Goal: Information Seeking & Learning: Understand process/instructions

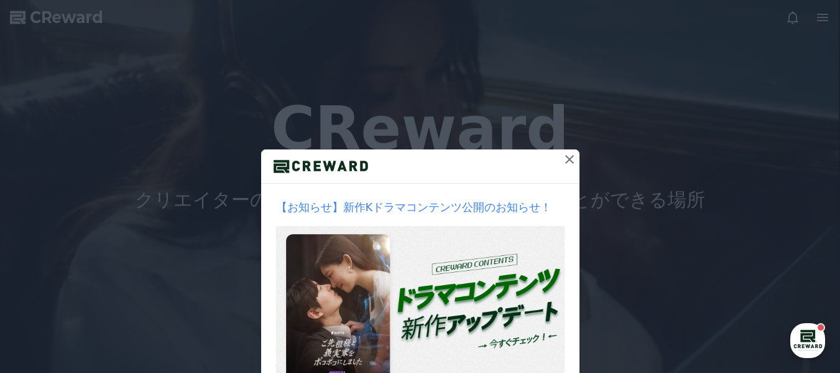
click at [565, 162] on icon at bounding box center [569, 159] width 15 height 15
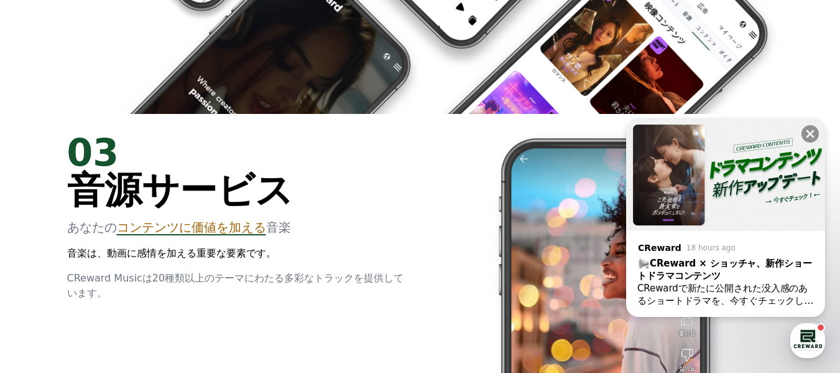
scroll to position [1928, 0]
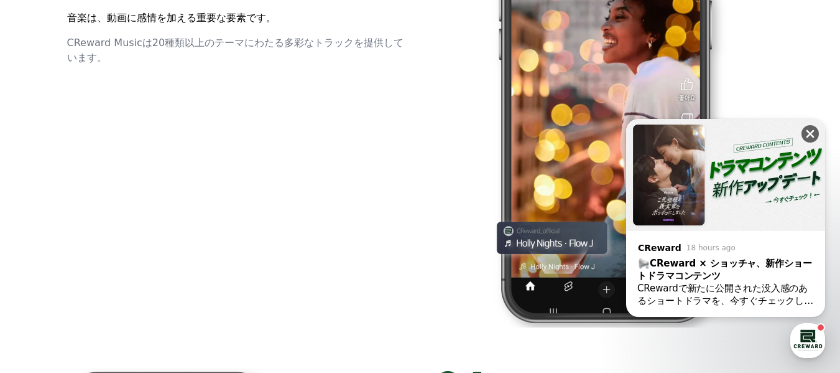
click at [805, 130] on icon at bounding box center [810, 133] width 12 height 12
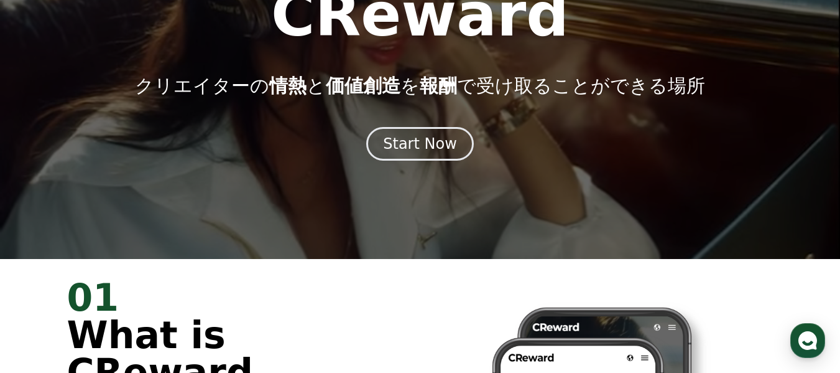
scroll to position [0, 0]
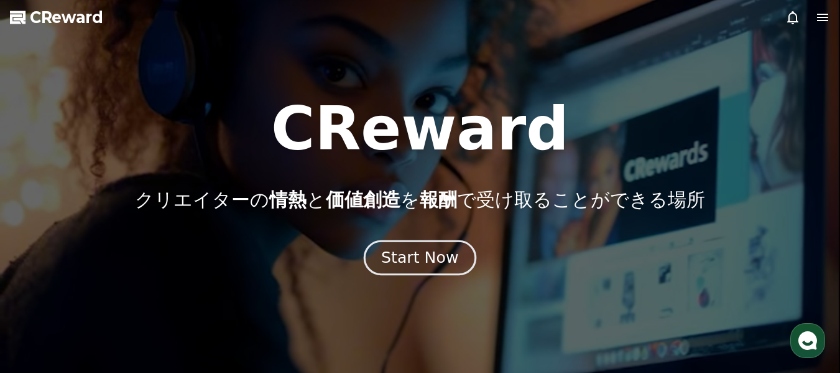
click at [448, 266] on div "Start Now" at bounding box center [419, 257] width 77 height 21
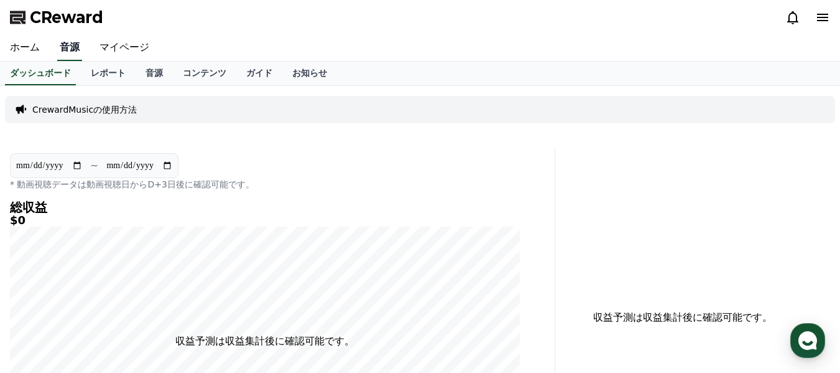
click at [60, 51] on link "音源" at bounding box center [69, 48] width 25 height 26
click at [22, 53] on link "ホーム" at bounding box center [25, 48] width 50 height 26
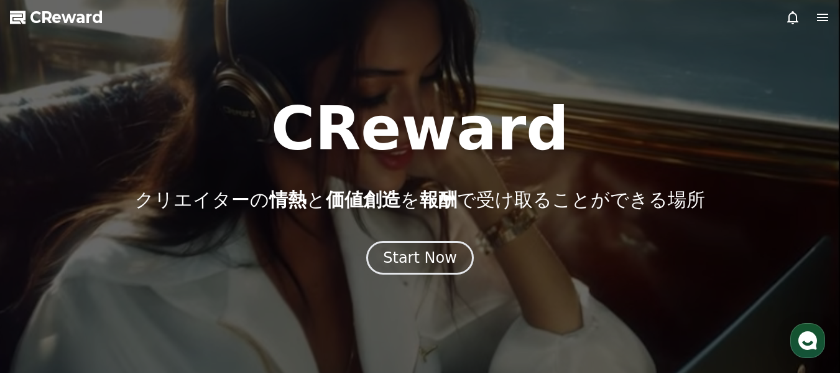
click at [824, 17] on icon at bounding box center [822, 17] width 11 height 7
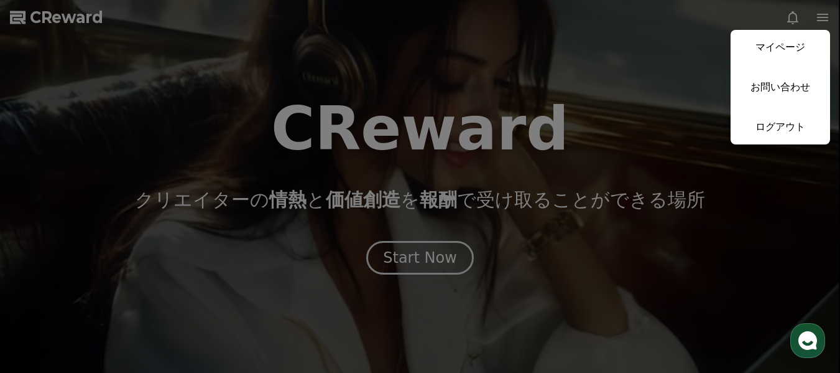
click at [783, 53] on link "マイページ" at bounding box center [781, 47] width 100 height 35
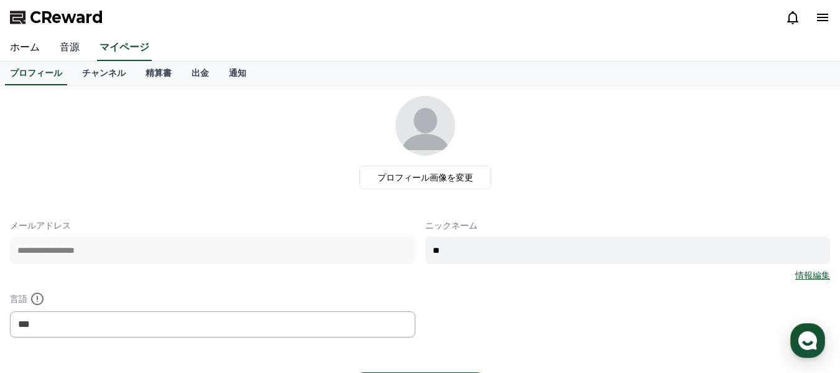
click at [66, 45] on link "音源" at bounding box center [70, 48] width 40 height 26
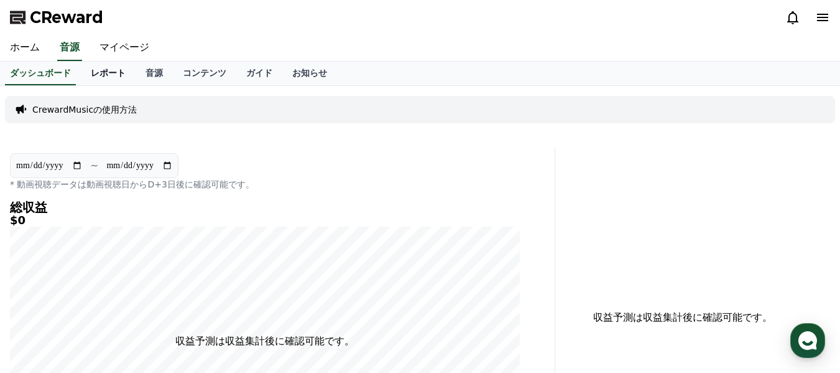
click at [85, 74] on link "レポート" at bounding box center [108, 74] width 55 height 24
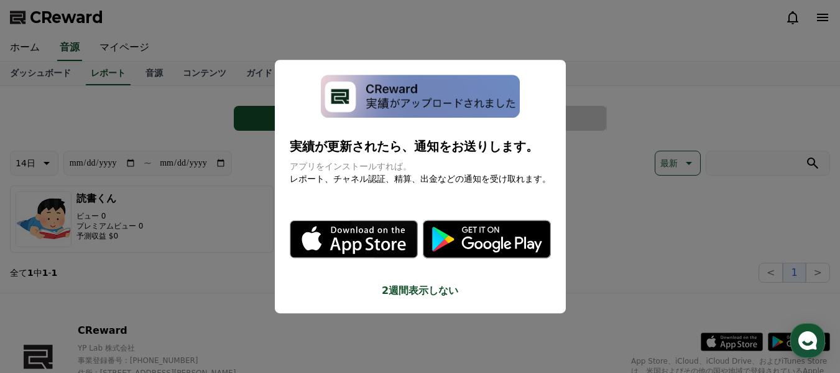
click at [131, 72] on button "close modal" at bounding box center [420, 186] width 840 height 373
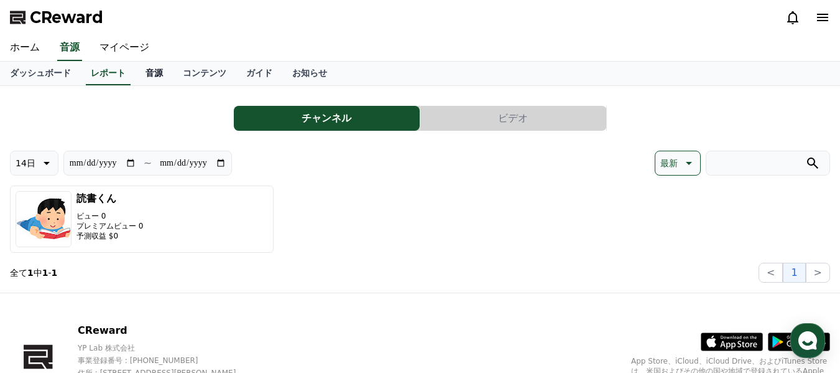
click at [136, 72] on link "音源" at bounding box center [154, 74] width 37 height 24
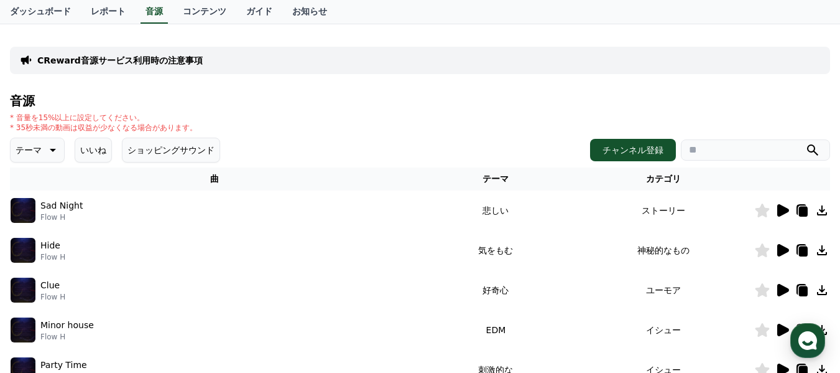
scroll to position [124, 0]
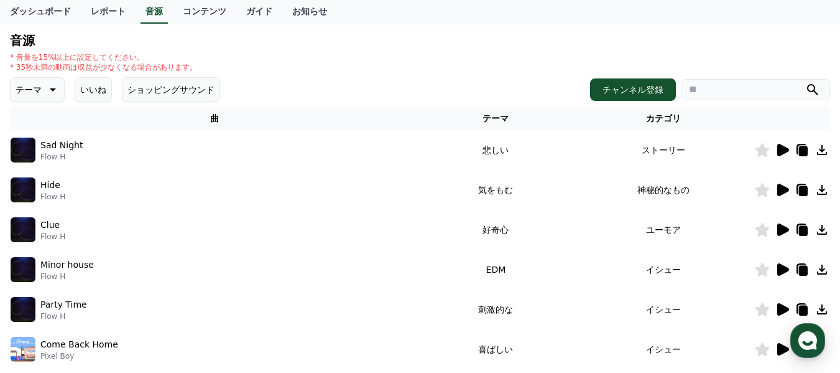
click at [781, 223] on icon at bounding box center [782, 229] width 15 height 15
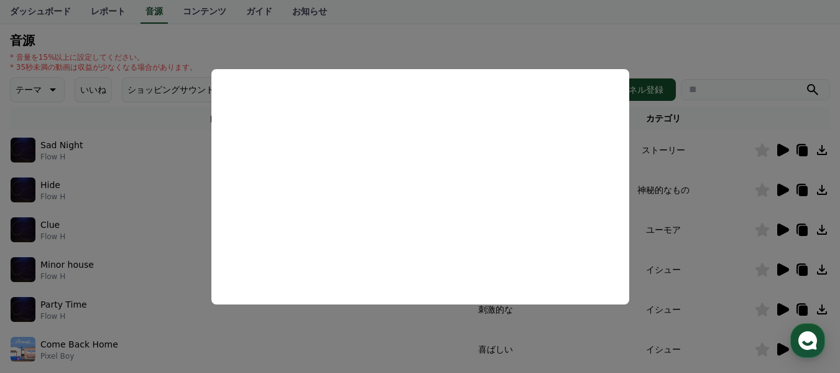
drag, startPoint x: 510, startPoint y: 368, endPoint x: 129, endPoint y: 317, distance: 383.9
click at [129, 317] on button "close modal" at bounding box center [420, 186] width 840 height 373
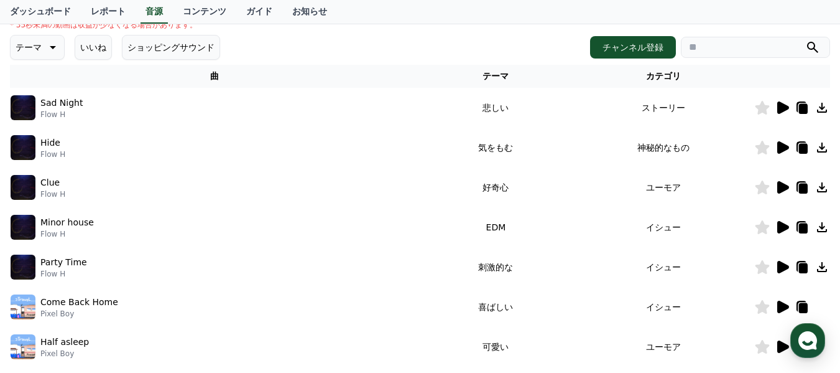
scroll to position [62, 0]
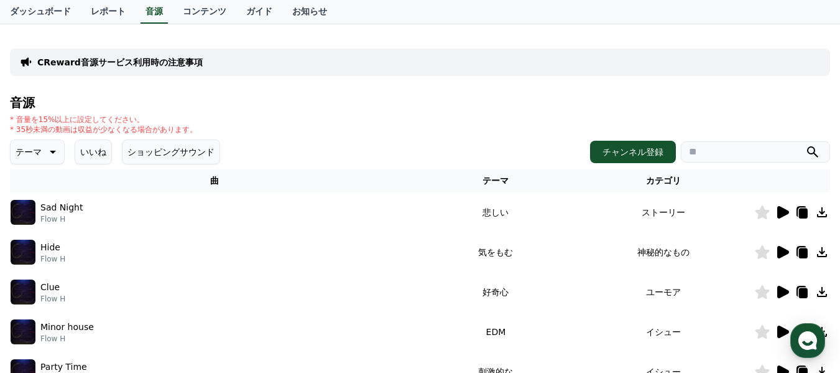
click at [44, 154] on icon at bounding box center [51, 151] width 15 height 15
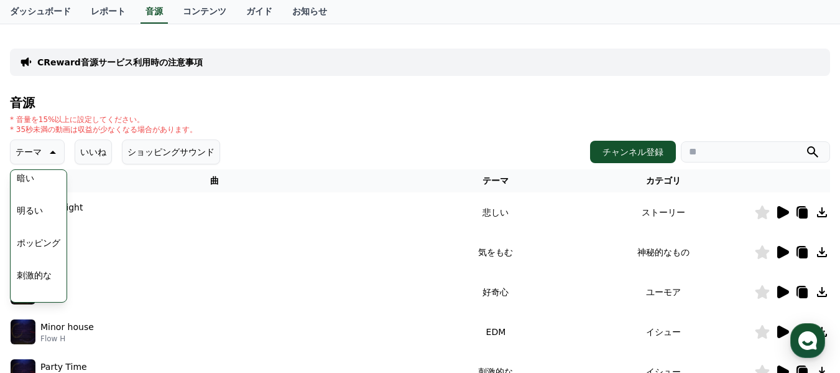
scroll to position [124, 0]
click at [34, 218] on button "ポッピング" at bounding box center [38, 221] width 53 height 27
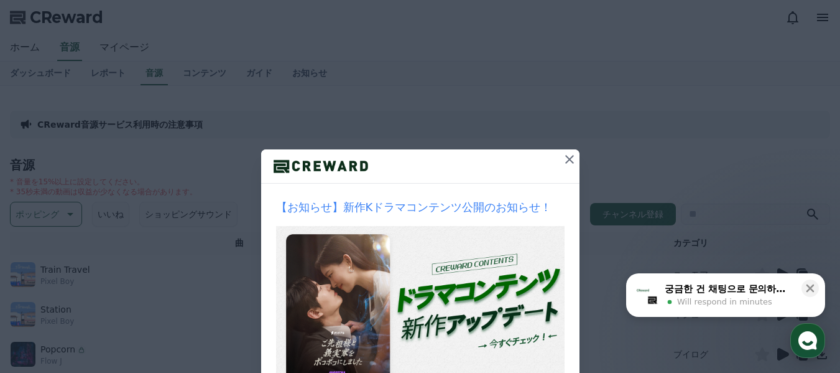
click at [562, 158] on icon at bounding box center [569, 159] width 15 height 15
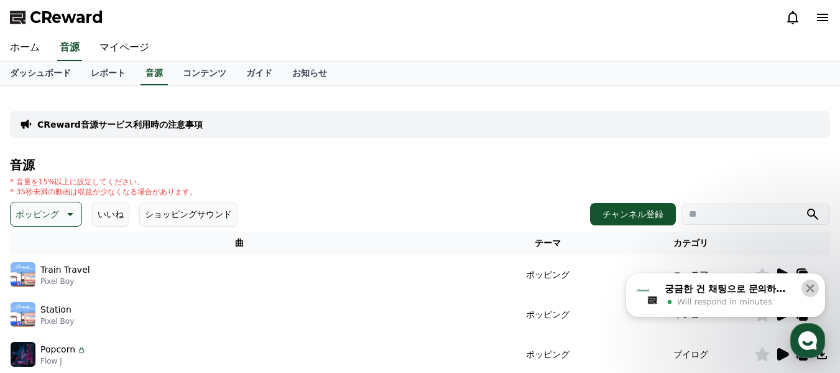
click at [807, 287] on icon at bounding box center [810, 288] width 12 height 12
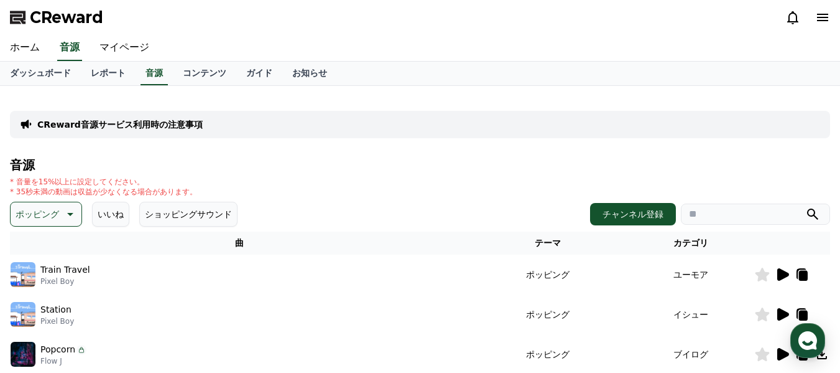
click at [782, 274] on icon at bounding box center [783, 274] width 12 height 12
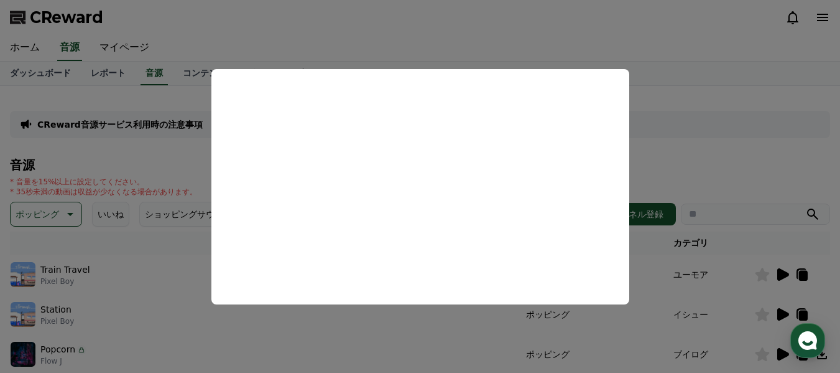
click at [489, 327] on button "close modal" at bounding box center [420, 186] width 840 height 373
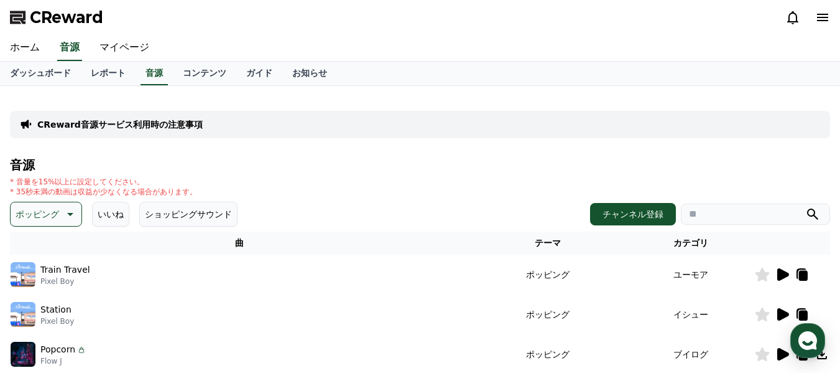
click at [780, 314] on icon at bounding box center [783, 314] width 12 height 12
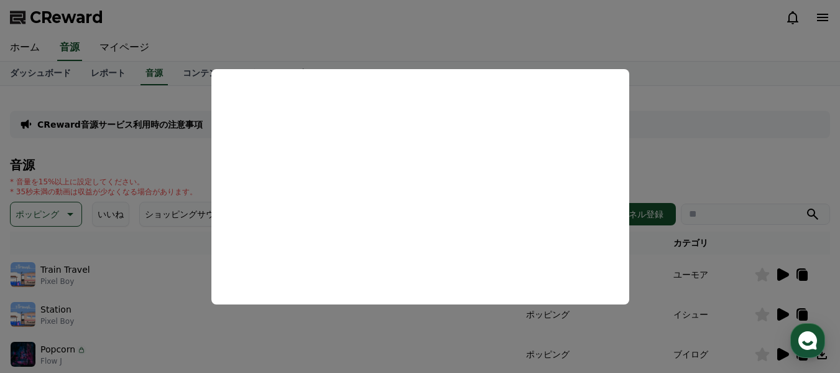
click at [734, 294] on button "close modal" at bounding box center [420, 186] width 840 height 373
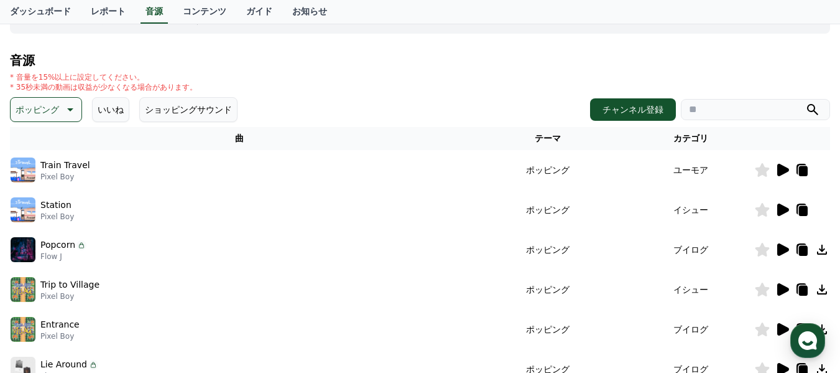
scroll to position [124, 0]
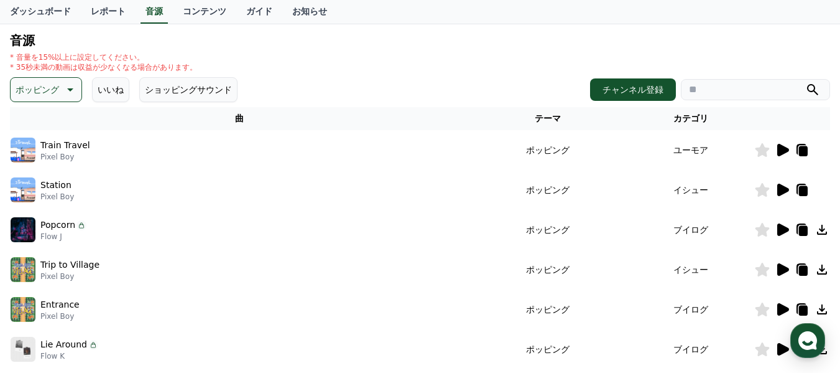
click at [781, 230] on icon at bounding box center [783, 229] width 12 height 12
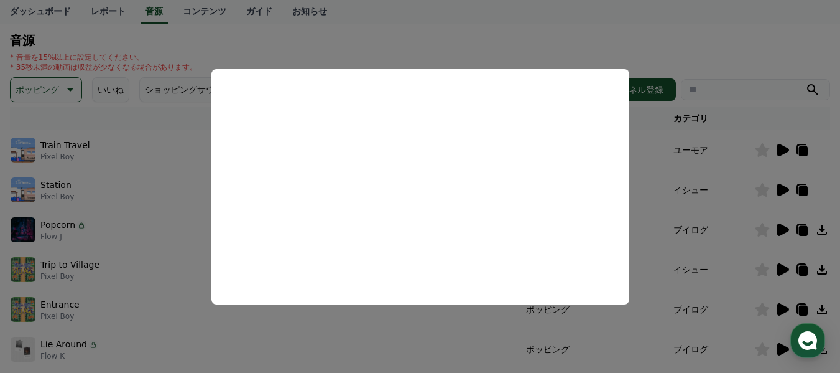
click at [733, 261] on button "close modal" at bounding box center [420, 186] width 840 height 373
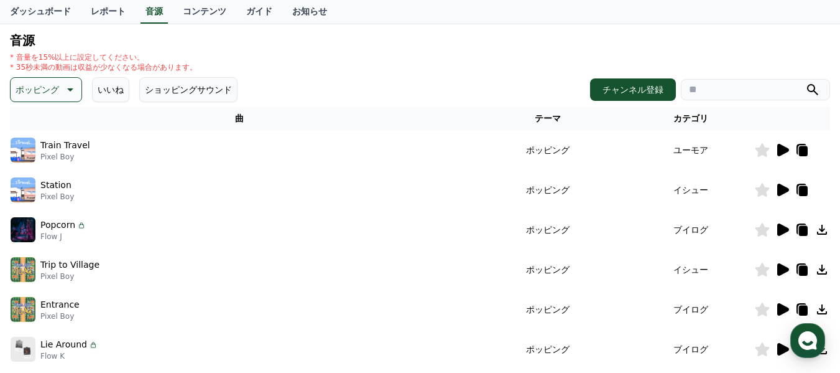
click at [779, 269] on icon at bounding box center [783, 269] width 12 height 12
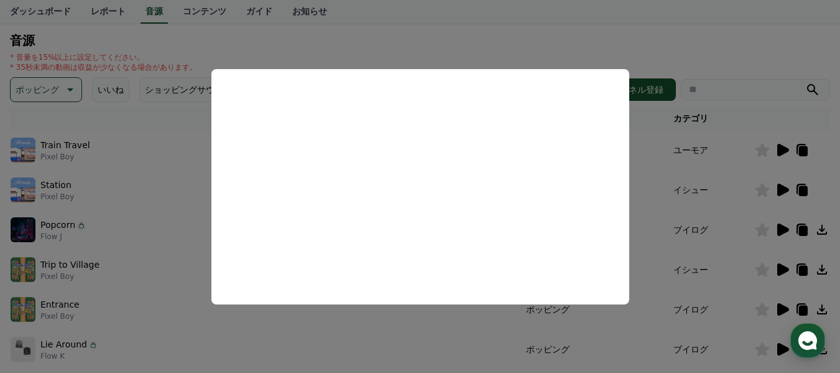
click at [669, 301] on button "close modal" at bounding box center [420, 186] width 840 height 373
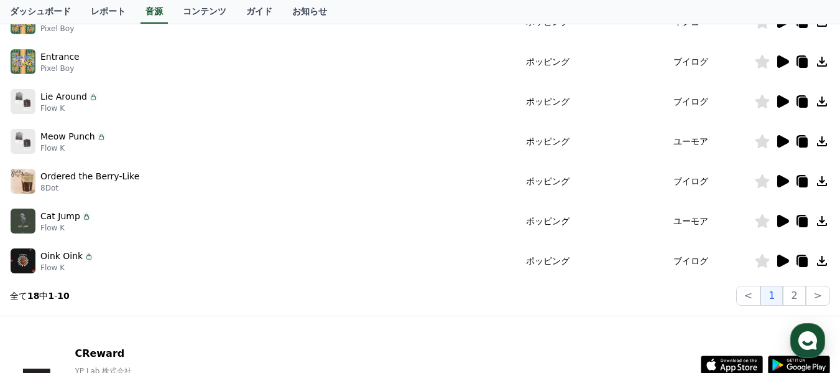
scroll to position [311, 0]
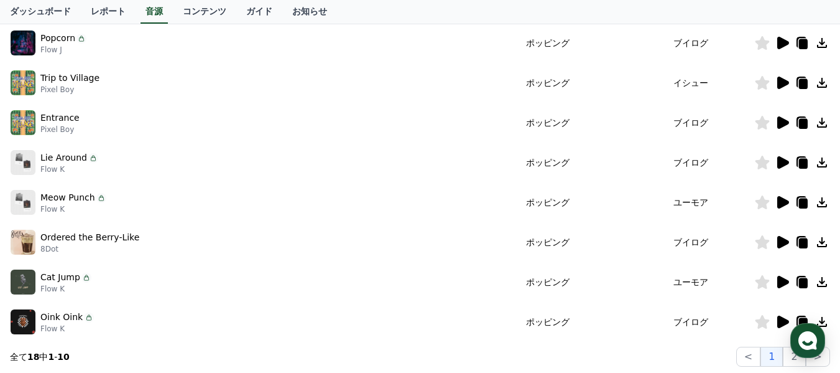
click at [779, 124] on icon at bounding box center [783, 122] width 12 height 12
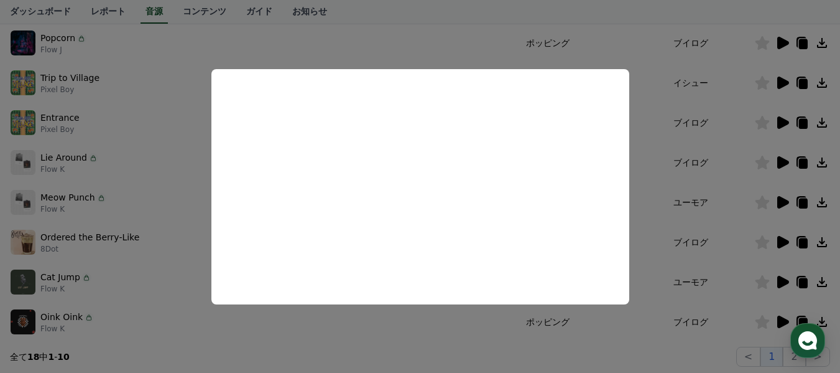
click at [405, 42] on button "close modal" at bounding box center [420, 186] width 840 height 373
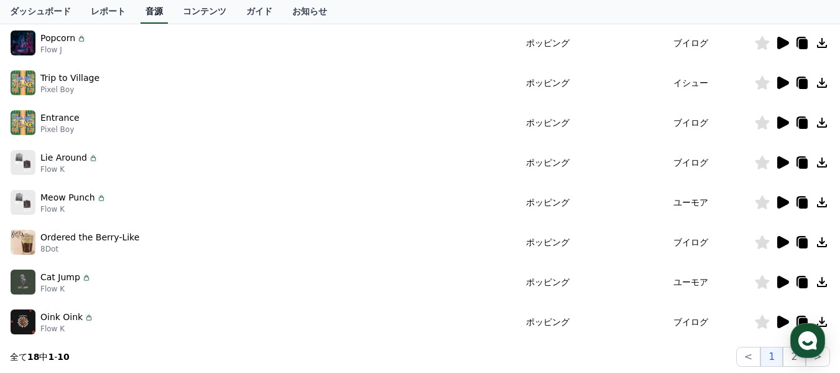
click at [141, 8] on link "音源" at bounding box center [154, 12] width 27 height 24
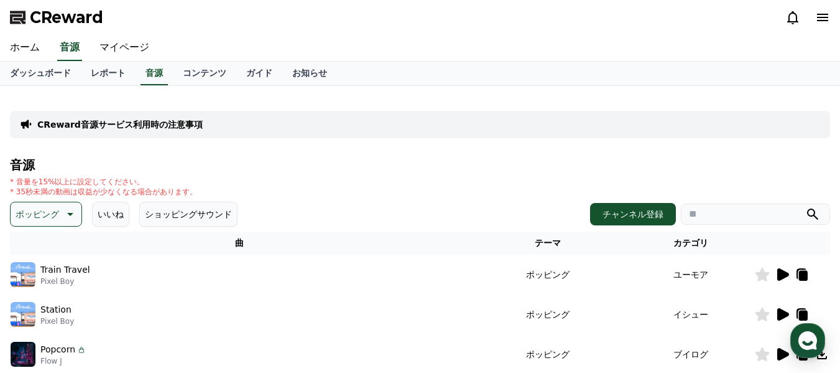
click at [62, 212] on icon at bounding box center [69, 213] width 15 height 15
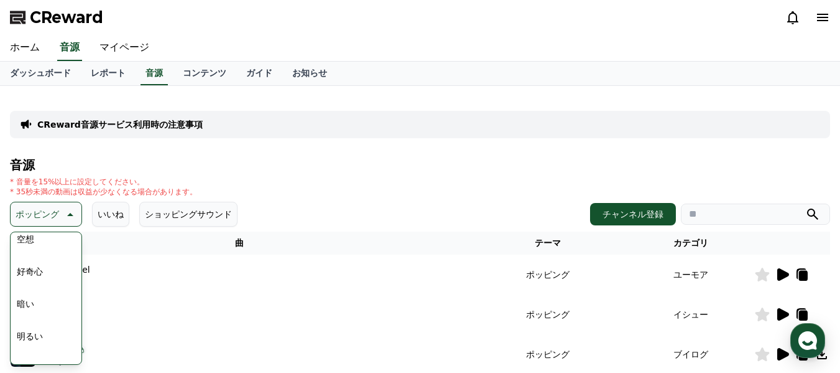
scroll to position [62, 0]
click at [39, 309] on button "明るい" at bounding box center [30, 313] width 36 height 27
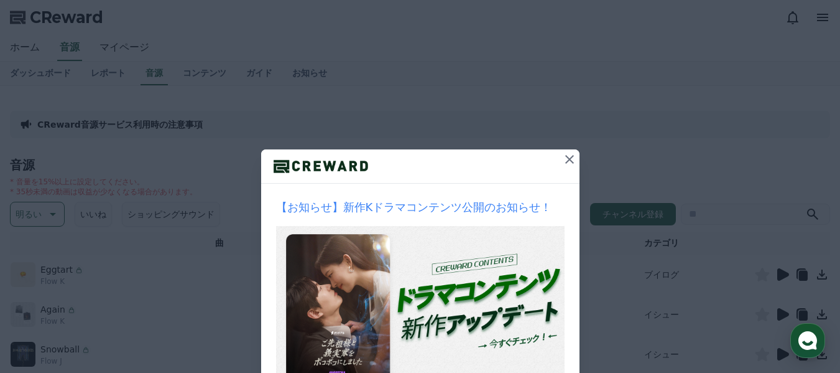
click at [568, 157] on icon at bounding box center [569, 159] width 15 height 15
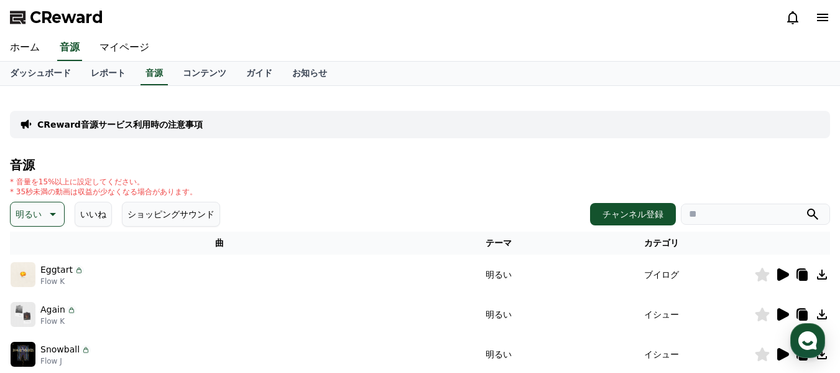
click at [779, 272] on icon at bounding box center [783, 274] width 12 height 12
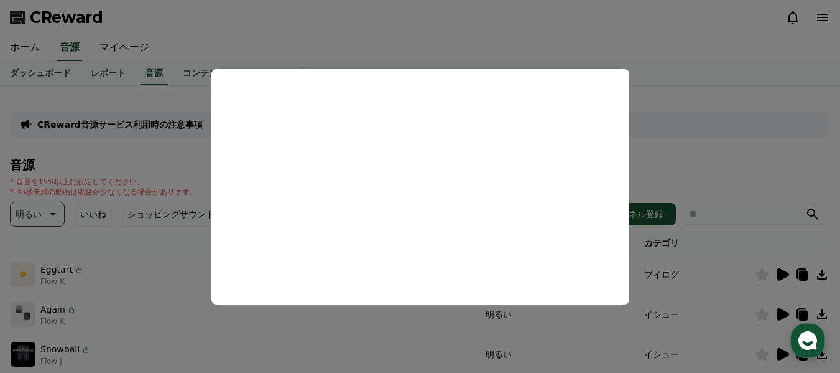
click at [709, 246] on button "close modal" at bounding box center [420, 186] width 840 height 373
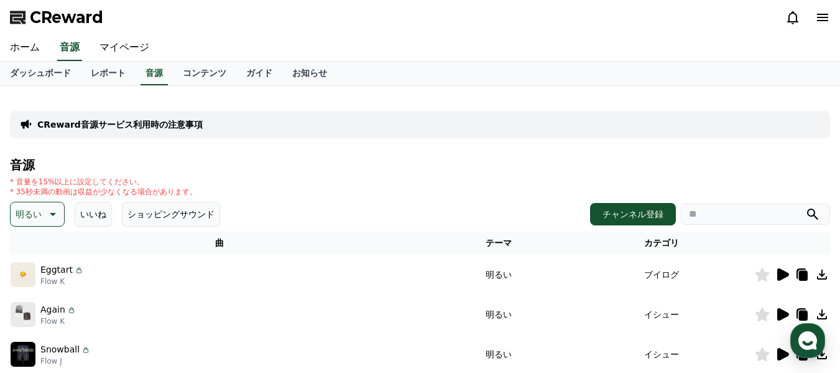
click at [782, 311] on icon at bounding box center [783, 314] width 12 height 12
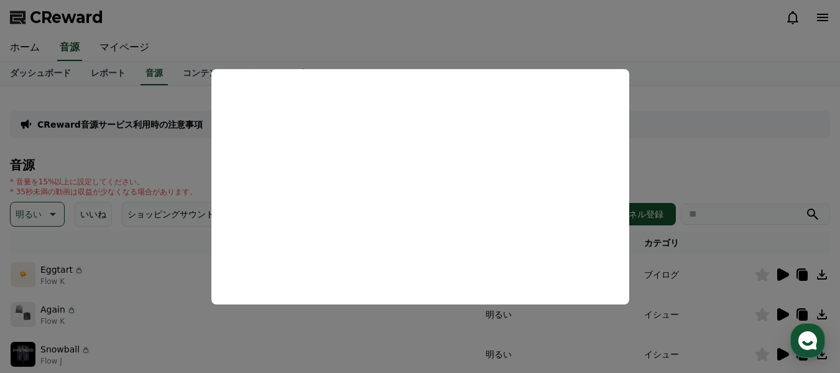
click at [712, 308] on button "close modal" at bounding box center [420, 186] width 840 height 373
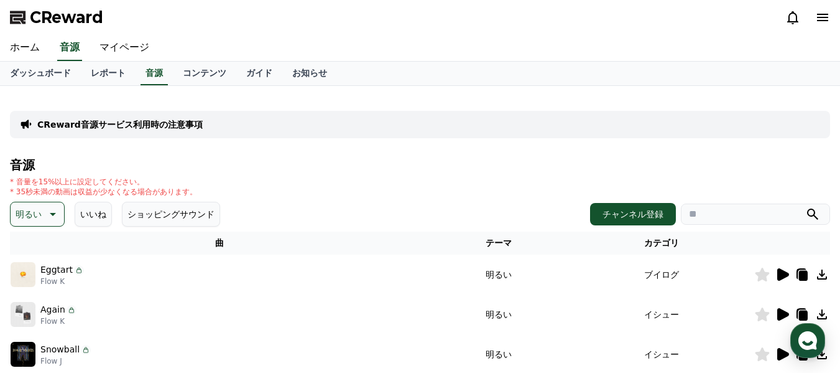
click at [776, 354] on icon at bounding box center [782, 353] width 15 height 15
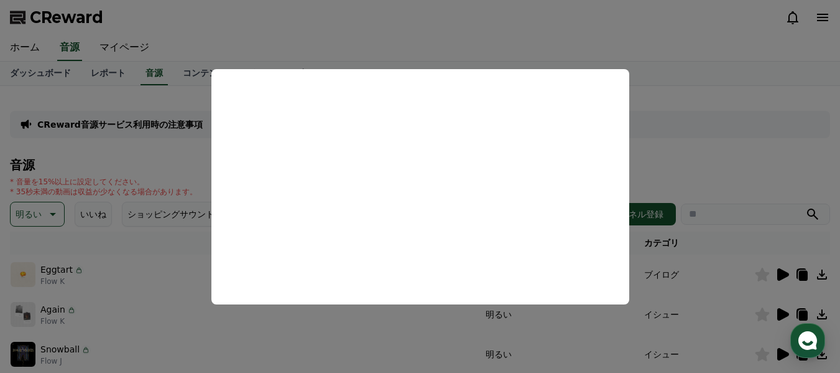
click at [659, 132] on button "close modal" at bounding box center [420, 186] width 840 height 373
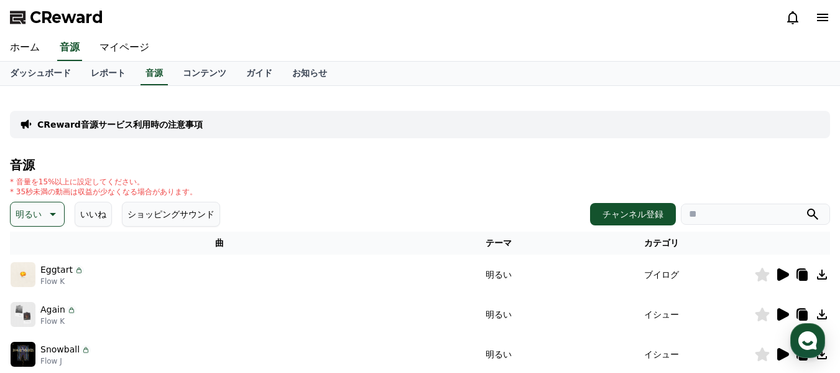
click at [759, 269] on icon at bounding box center [762, 274] width 15 height 14
click at [765, 353] on icon at bounding box center [763, 354] width 14 height 14
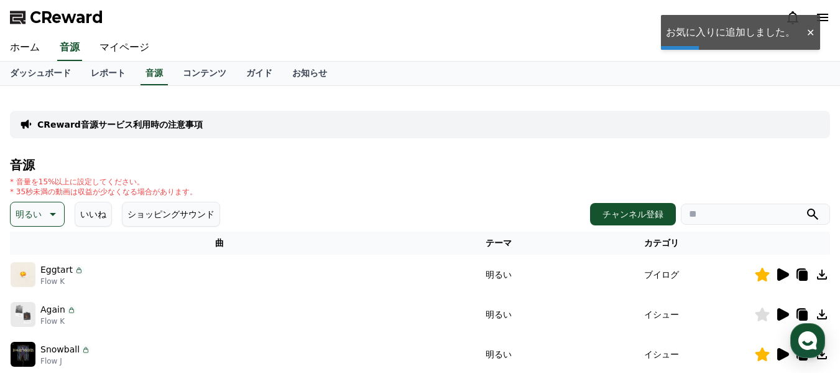
click at [822, 274] on icon at bounding box center [822, 274] width 10 height 10
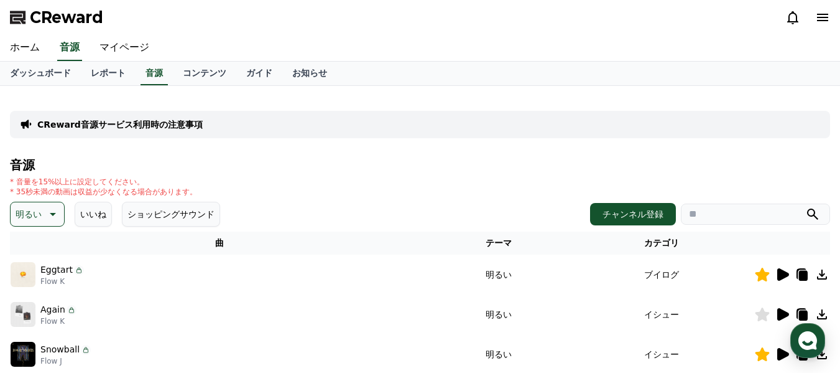
click at [802, 269] on icon at bounding box center [802, 273] width 10 height 11
click at [236, 63] on link "ガイド" at bounding box center [259, 74] width 46 height 24
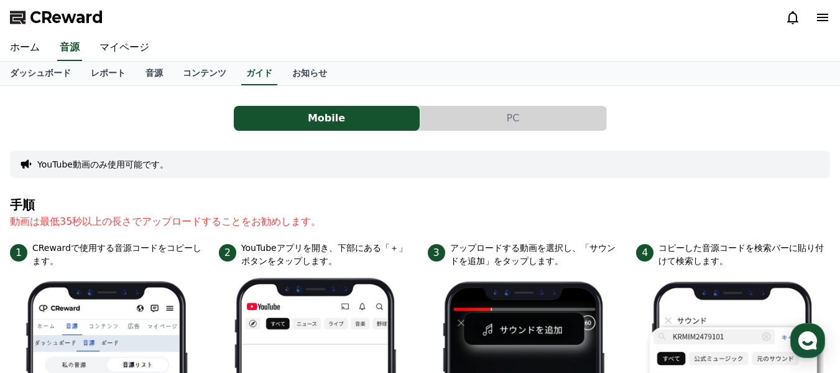
click at [486, 114] on button "PC" at bounding box center [513, 118] width 186 height 25
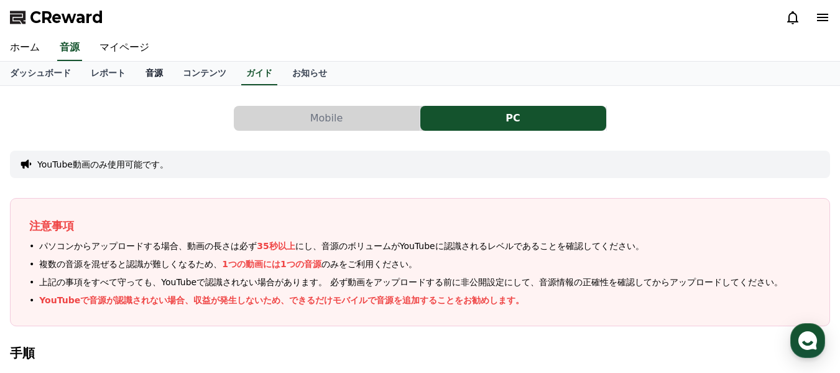
click at [136, 73] on link "音源" at bounding box center [154, 74] width 37 height 24
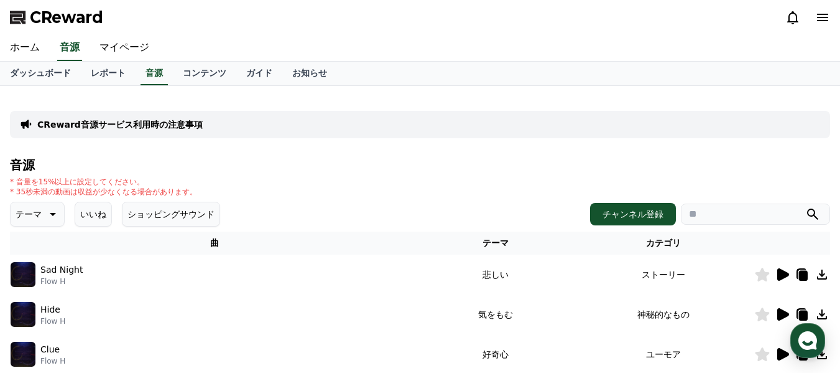
click at [91, 213] on button "いいね" at bounding box center [93, 213] width 37 height 25
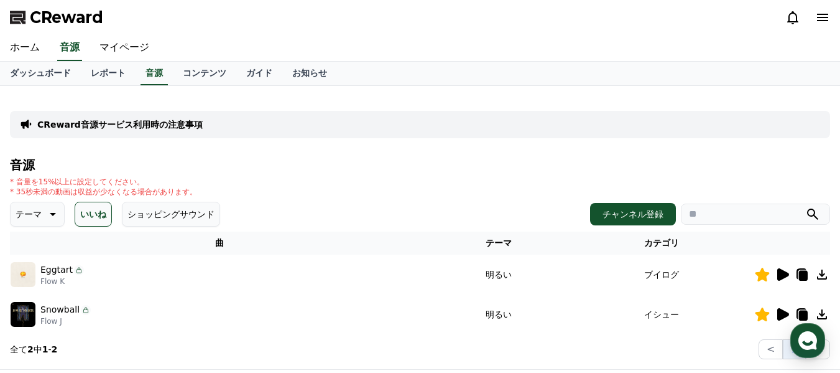
click at [818, 276] on icon at bounding box center [822, 274] width 10 height 10
click at [236, 72] on link "ガイド" at bounding box center [259, 74] width 46 height 24
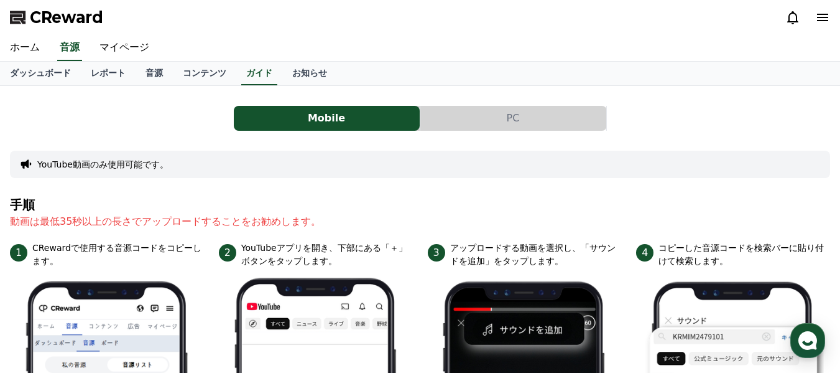
click at [489, 126] on button "PC" at bounding box center [513, 118] width 186 height 25
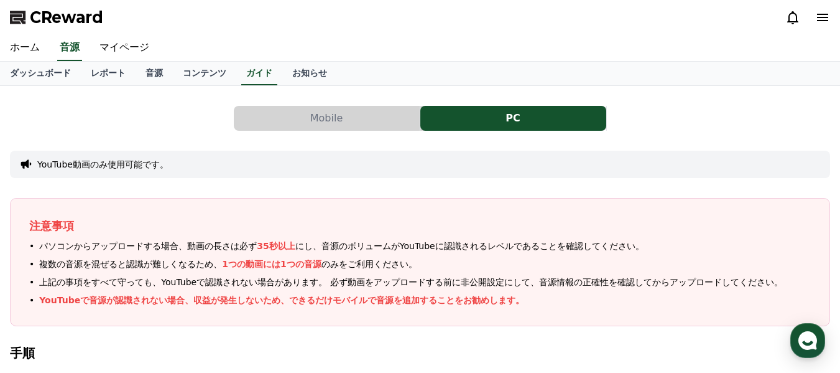
click at [335, 120] on button "Mobile" at bounding box center [327, 118] width 186 height 25
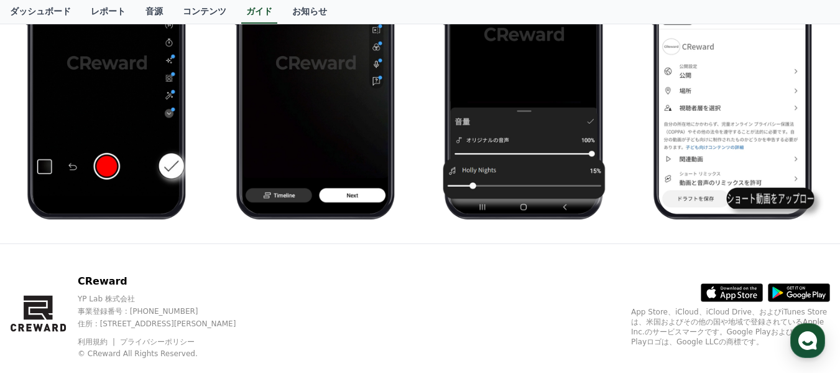
scroll to position [784, 0]
